Goal: Find specific page/section

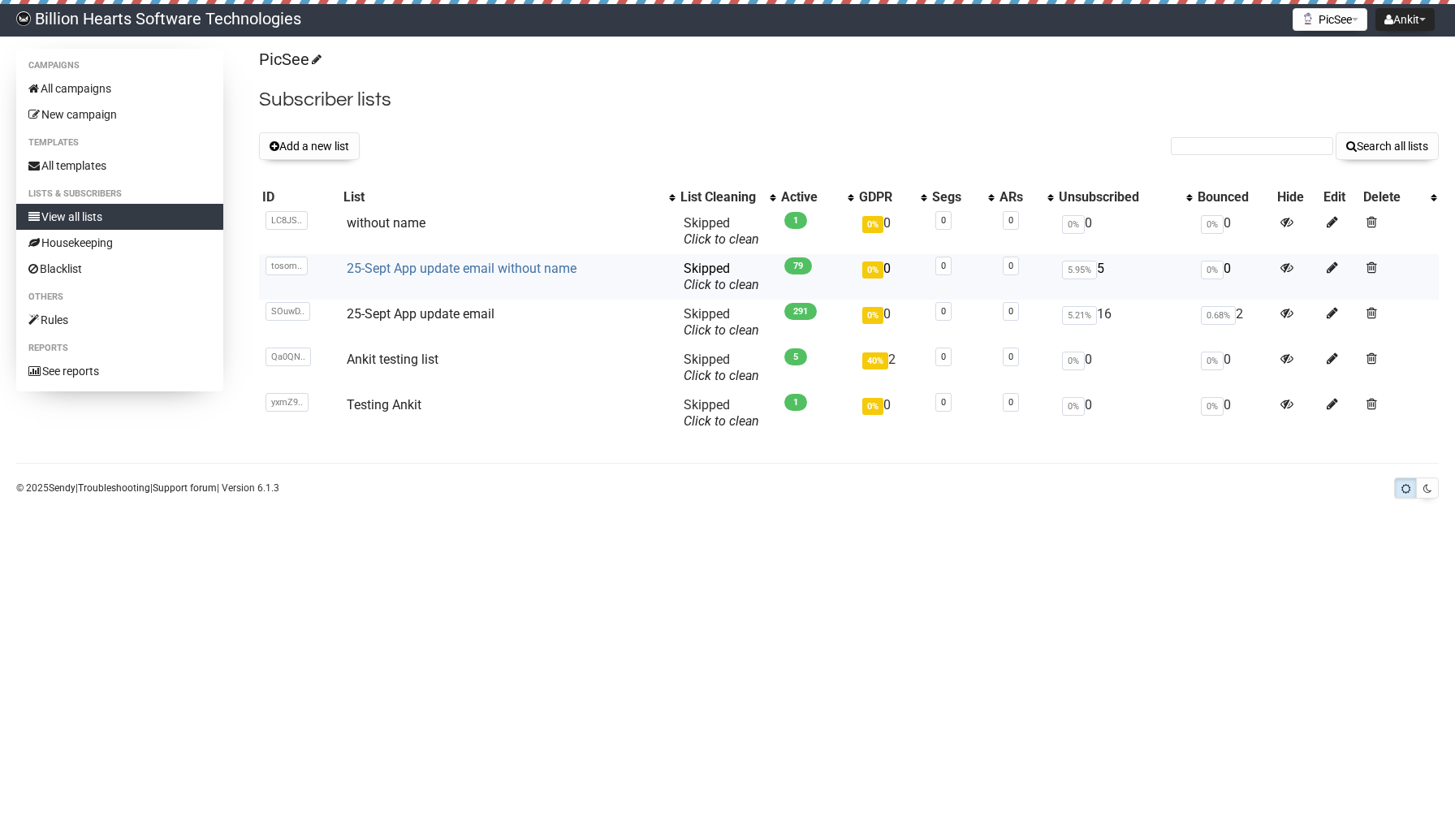
click at [424, 272] on link "25-Sept App update email without name" at bounding box center [462, 268] width 230 height 15
click at [436, 317] on link "25-Sept App update email" at bounding box center [421, 313] width 148 height 15
